Goal: Task Accomplishment & Management: Manage account settings

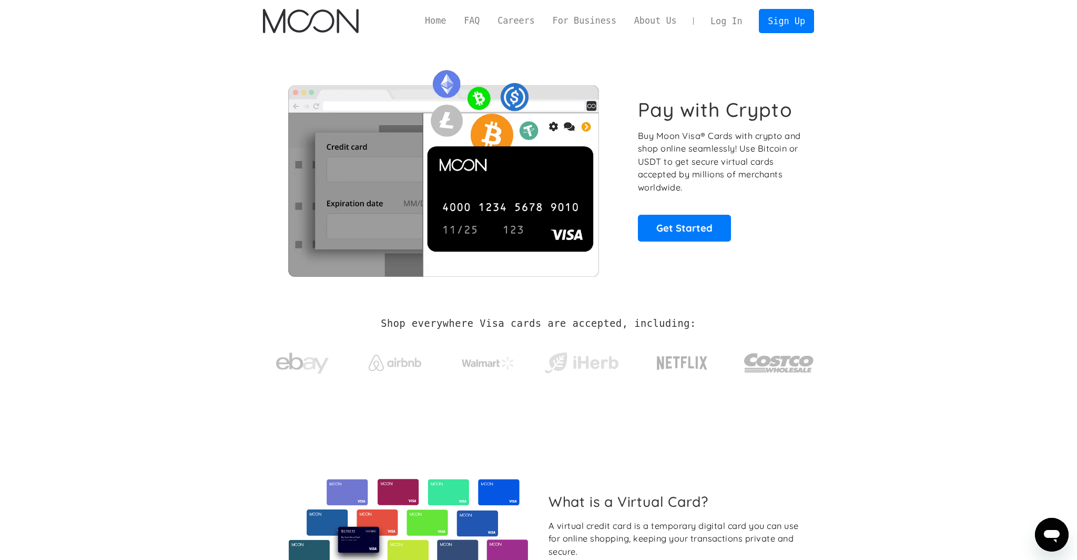
click at [734, 22] on link "Log In" at bounding box center [726, 20] width 49 height 23
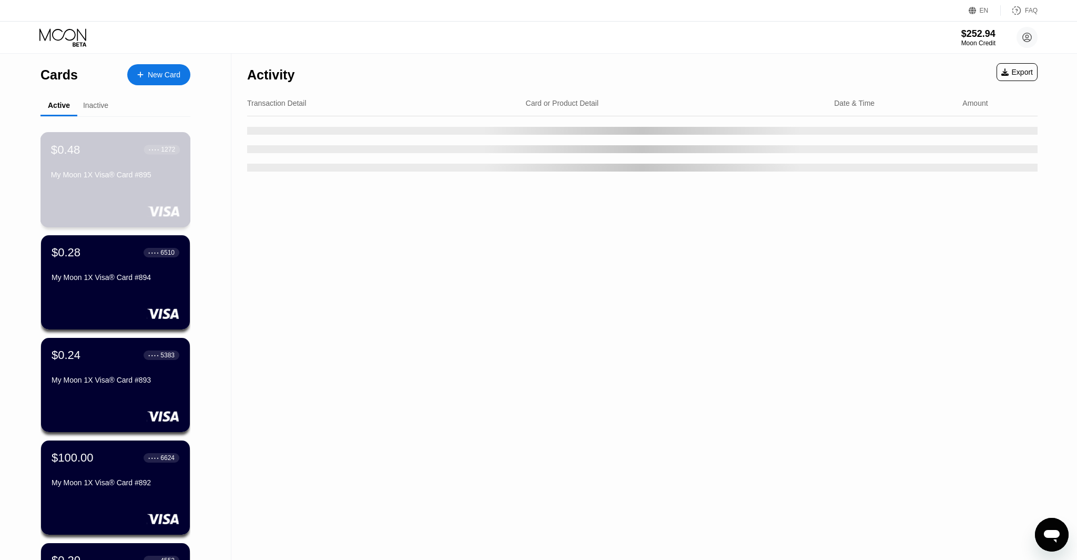
click at [136, 197] on div "$0.48 ● ● ● ● 1272 My Moon 1X Visa® Card #895" at bounding box center [116, 179] width 150 height 95
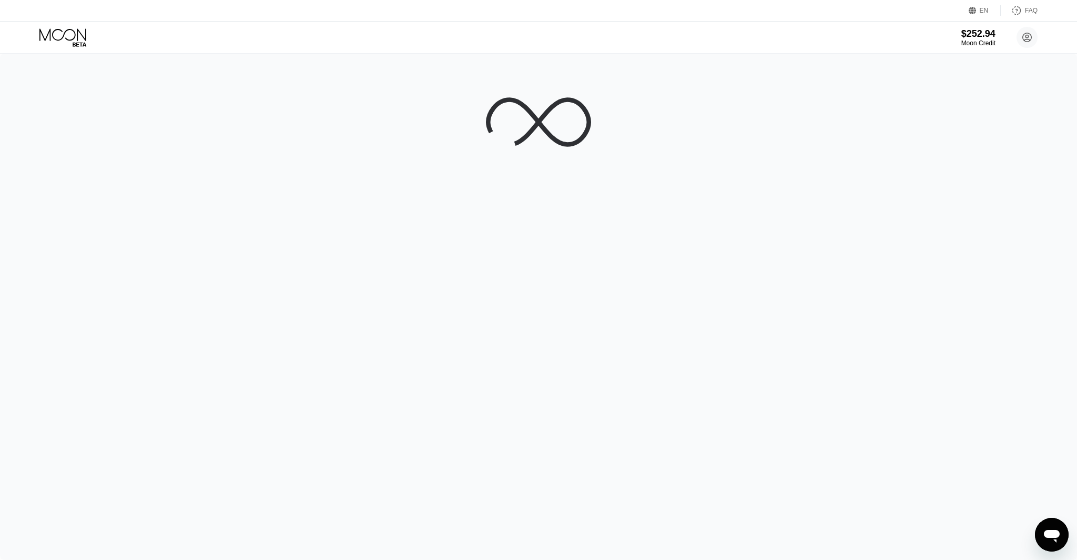
click at [68, 31] on icon at bounding box center [63, 37] width 49 height 18
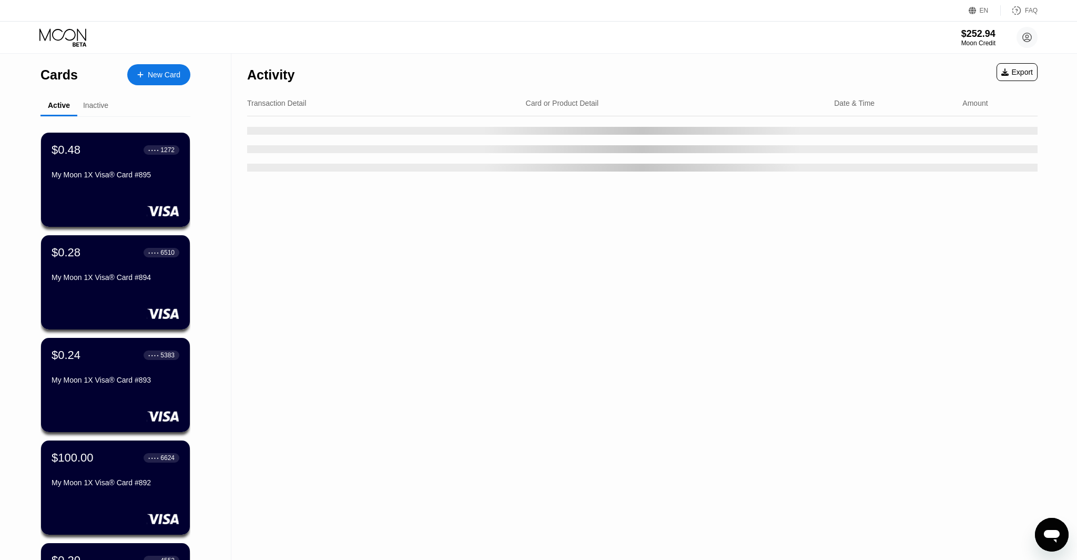
click at [155, 77] on div "New Card" at bounding box center [164, 74] width 33 height 9
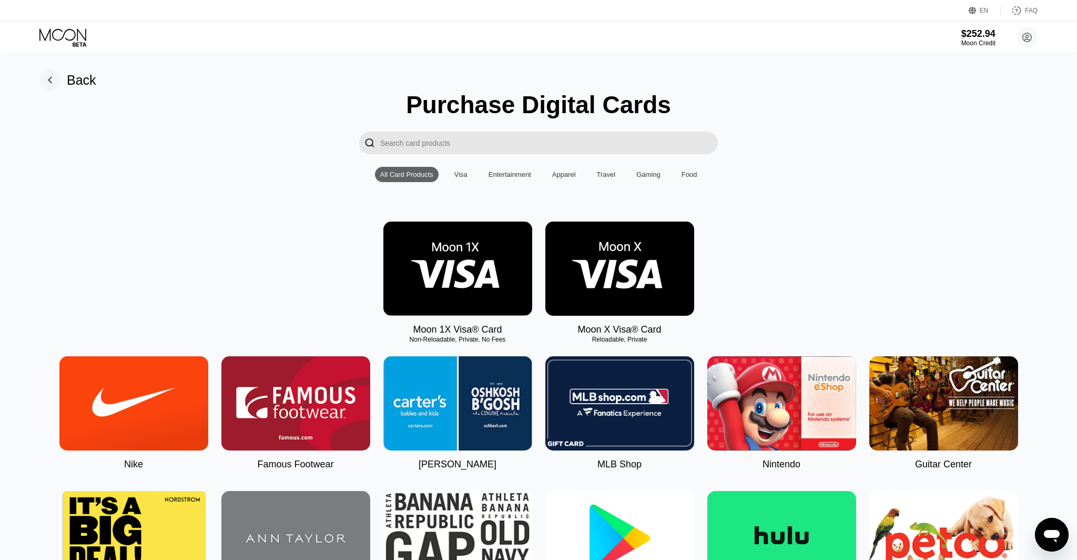
click at [87, 38] on icon at bounding box center [63, 37] width 49 height 18
